Goal: Task Accomplishment & Management: Use online tool/utility

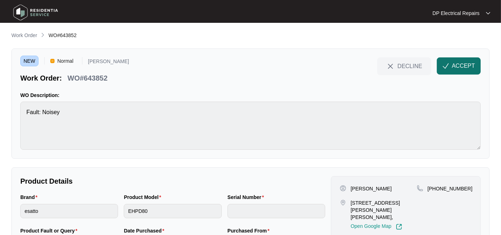
click at [470, 64] on span "ACCEPT" at bounding box center [463, 66] width 23 height 9
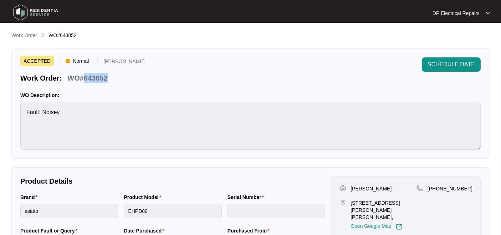
drag, startPoint x: 116, startPoint y: 76, endPoint x: 84, endPoint y: 75, distance: 31.8
click at [84, 75] on div "Work Order: WO#643852" at bounding box center [82, 77] width 125 height 12
copy p "643852"
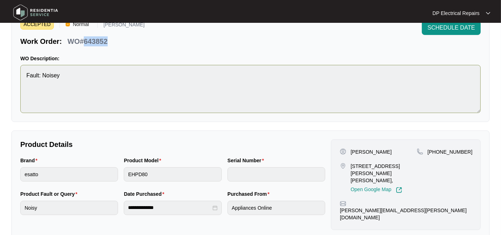
scroll to position [79, 0]
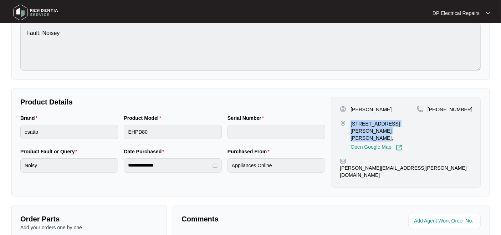
drag, startPoint x: 351, startPoint y: 123, endPoint x: 381, endPoint y: 129, distance: 30.5
click at [381, 129] on p "[STREET_ADDRESS][PERSON_NAME][PERSON_NAME]," at bounding box center [384, 130] width 66 height 21
copy p "[STREET_ADDRESS][PERSON_NAME][PERSON_NAME],"
drag, startPoint x: 466, startPoint y: 108, endPoint x: 437, endPoint y: 110, distance: 30.0
click at [437, 110] on div "[PHONE_NUMBER]" at bounding box center [444, 109] width 55 height 7
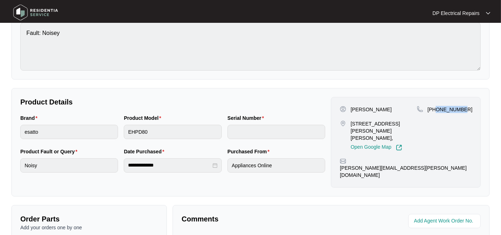
copy p "407881351"
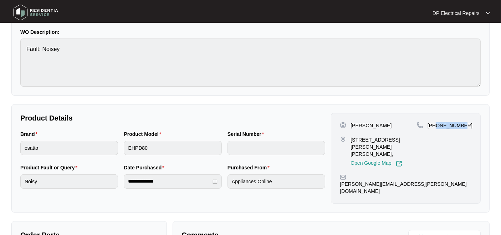
scroll to position [119, 0]
